Goal: Task Accomplishment & Management: Complete application form

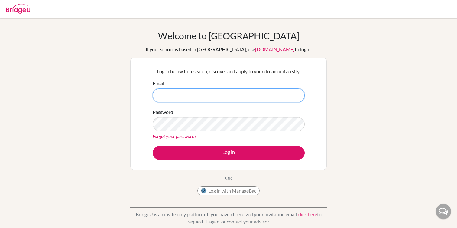
paste input "[EMAIL_ADDRESS][PERSON_NAME][DOMAIN_NAME]"
type input "[EMAIL_ADDRESS][PERSON_NAME][DOMAIN_NAME]"
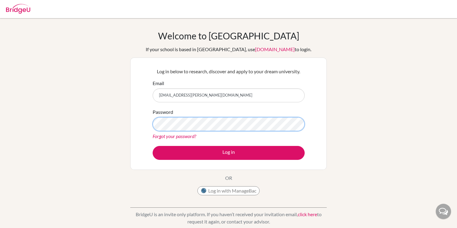
click at [153, 146] on button "Log in" at bounding box center [229, 153] width 152 height 14
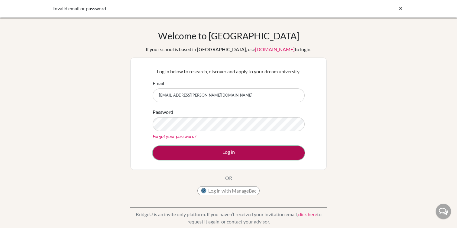
click at [241, 146] on button "Log in" at bounding box center [229, 153] width 152 height 14
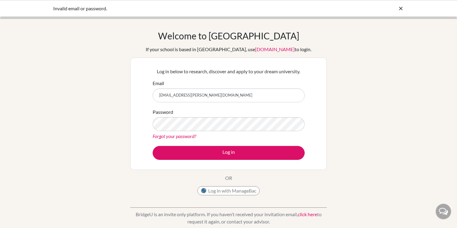
click at [403, 5] on div at bounding box center [401, 8] width 6 height 7
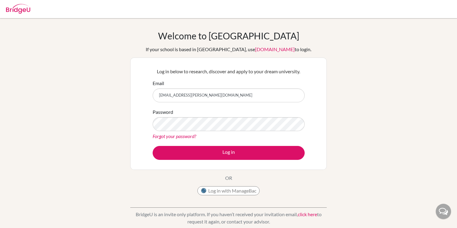
click at [20, 5] on img at bounding box center [18, 9] width 24 height 10
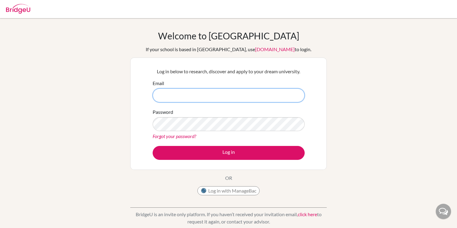
paste input "[EMAIL_ADDRESS][PERSON_NAME][DOMAIN_NAME]"
type input "[EMAIL_ADDRESS][PERSON_NAME][DOMAIN_NAME]"
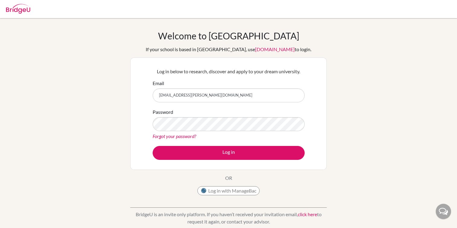
click at [363, 79] on div "Welcome to BridgeU If your school is based in China, use app.bridge-u.com.cn to…" at bounding box center [228, 129] width 457 height 198
click at [153, 146] on button "Log in" at bounding box center [229, 153] width 152 height 14
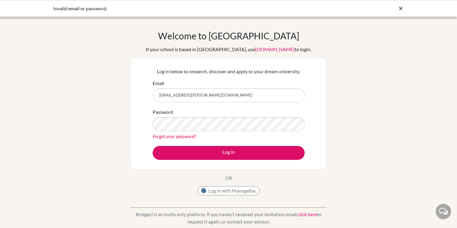
click at [401, 10] on icon at bounding box center [401, 8] width 6 height 6
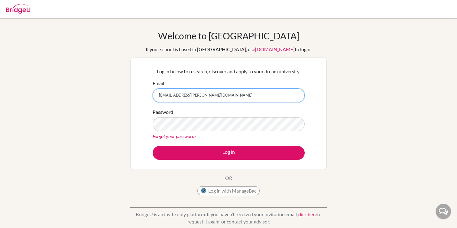
click at [218, 97] on input "[EMAIL_ADDRESS][PERSON_NAME][DOMAIN_NAME]" at bounding box center [229, 95] width 152 height 14
click at [256, 50] on link "[DOMAIN_NAME]" at bounding box center [275, 49] width 40 height 6
paste input "[EMAIL_ADDRESS][PERSON_NAME][DOMAIN_NAME]"
type input "[EMAIL_ADDRESS][PERSON_NAME][DOMAIN_NAME]"
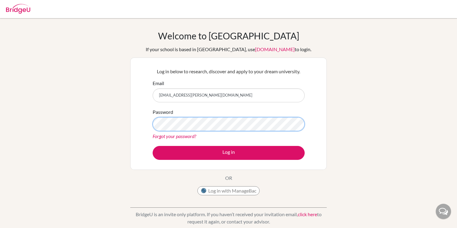
click at [153, 146] on button "Log in" at bounding box center [229, 153] width 152 height 14
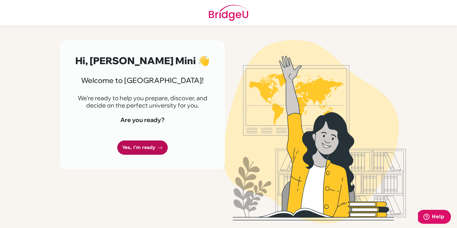
click at [155, 146] on link "Yes, I'm ready" at bounding box center [142, 147] width 51 height 14
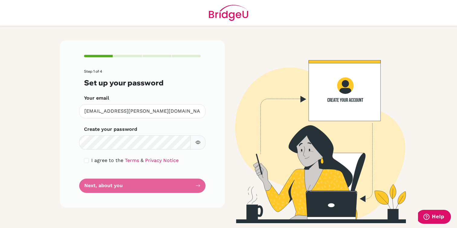
click at [199, 142] on icon "button" at bounding box center [198, 142] width 2 height 2
click at [86, 160] on input "checkbox" at bounding box center [86, 160] width 5 height 5
checkbox input "true"
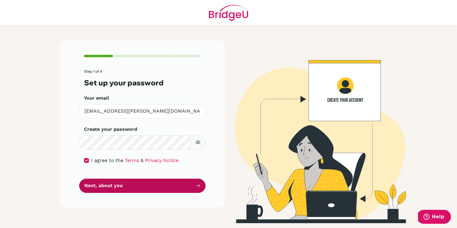
click at [108, 187] on button "Next, about you" at bounding box center [142, 185] width 126 height 14
